Goal: Information Seeking & Learning: Find specific fact

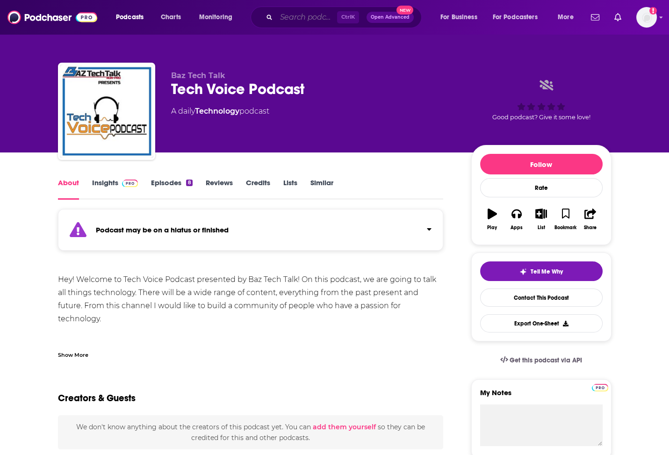
click at [314, 16] on input "Search podcasts, credits, & more..." at bounding box center [306, 17] width 61 height 15
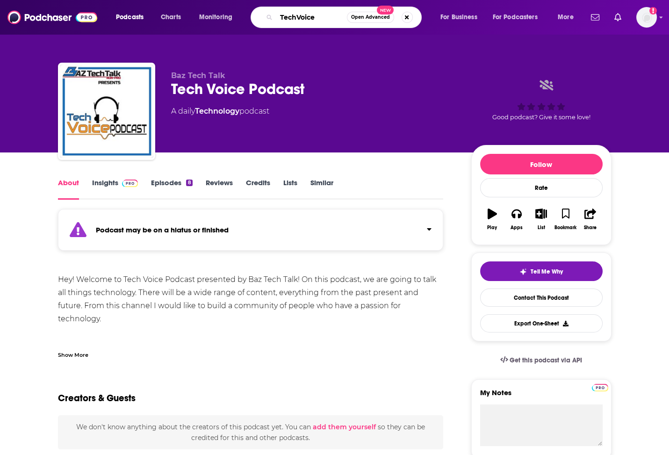
type input "TechVoices"
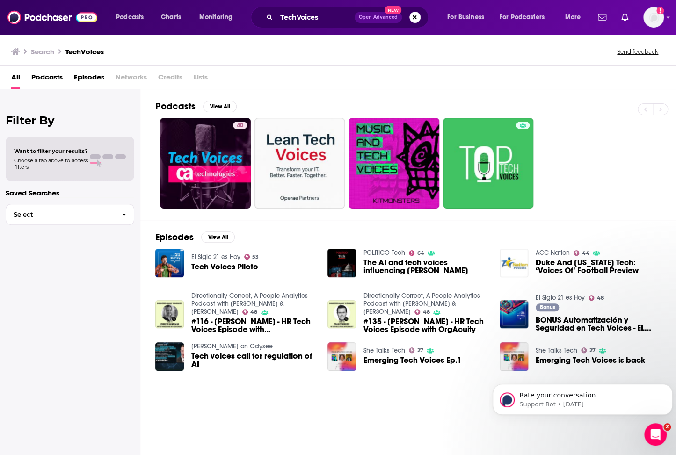
click at [302, 3] on div "Podcasts Charts Monitoring TechVoices Open Advanced New For Business For Podcas…" at bounding box center [338, 17] width 676 height 35
click at [302, 15] on input "TechVoices" at bounding box center [315, 17] width 78 height 15
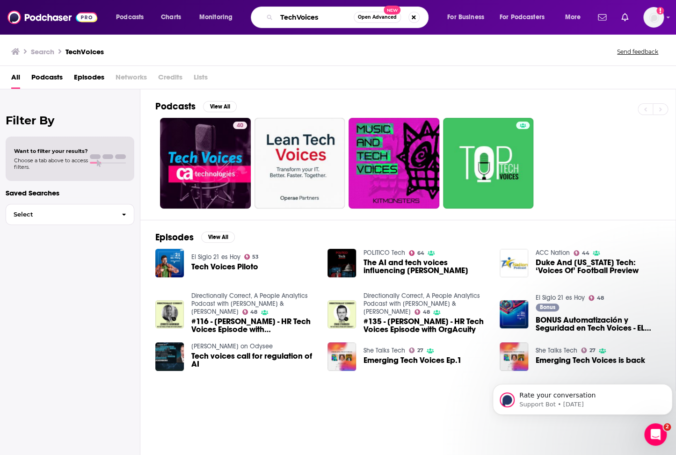
click at [302, 15] on input "TechVoices" at bounding box center [314, 17] width 77 height 15
type input "[PERSON_NAME]"
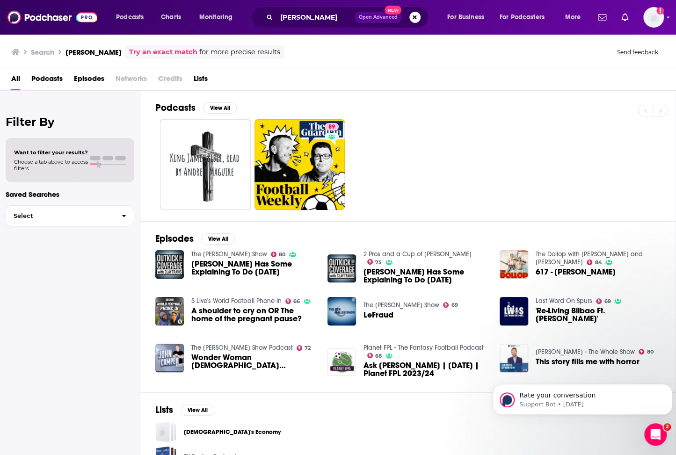
click at [54, 77] on span "Podcasts" at bounding box center [46, 80] width 31 height 19
